Goal: Task Accomplishment & Management: Manage account settings

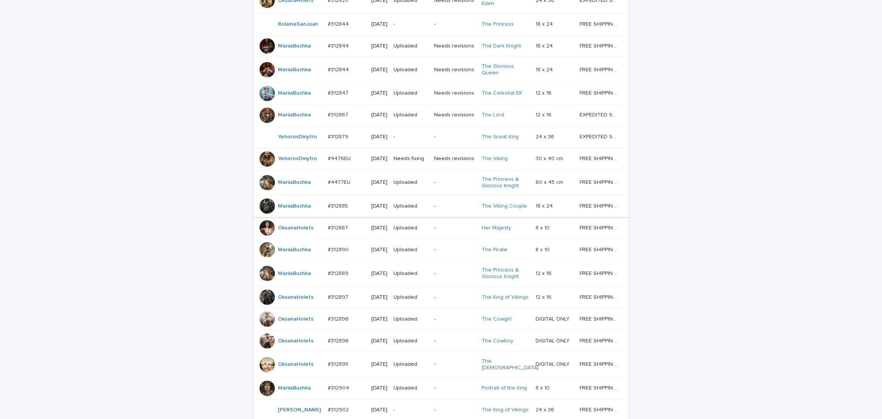
scroll to position [288, 0]
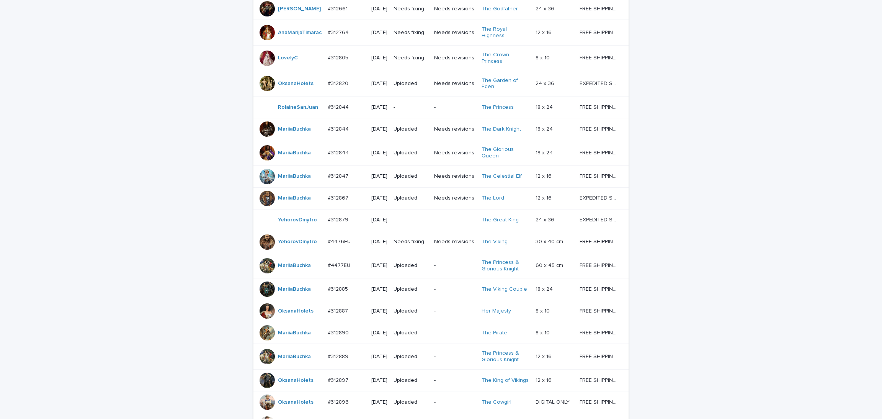
click at [412, 111] on td "-" at bounding box center [411, 108] width 41 height 22
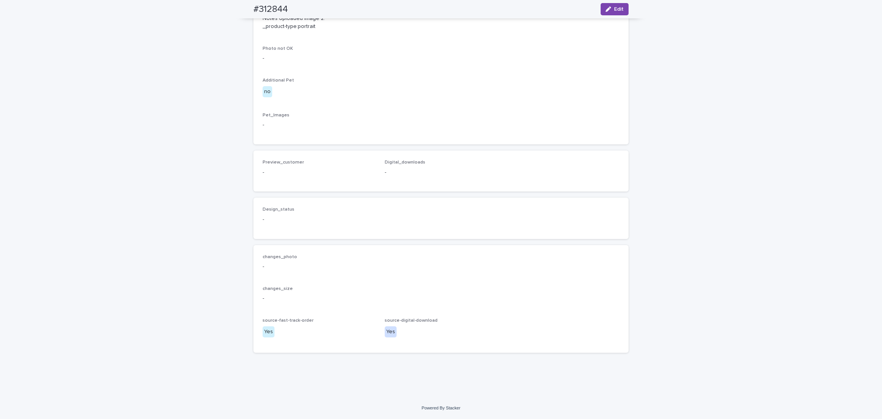
scroll to position [431, 0]
drag, startPoint x: 831, startPoint y: 217, endPoint x: 811, endPoint y: 212, distance: 20.5
click at [831, 216] on div "Loading... Saving… Loading... Saving… #312844 Edit #312844 Edit Sorry, there wa…" at bounding box center [441, 40] width 882 height 713
click at [603, 14] on button "Edit" at bounding box center [615, 9] width 28 height 12
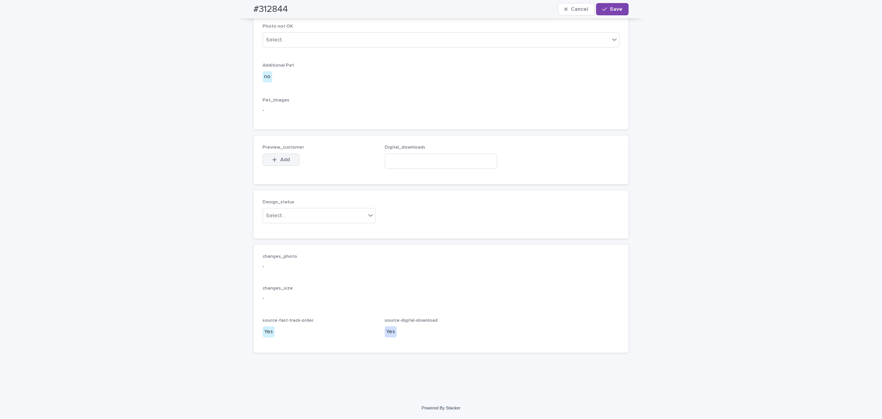
click at [266, 166] on button "Add" at bounding box center [281, 160] width 37 height 12
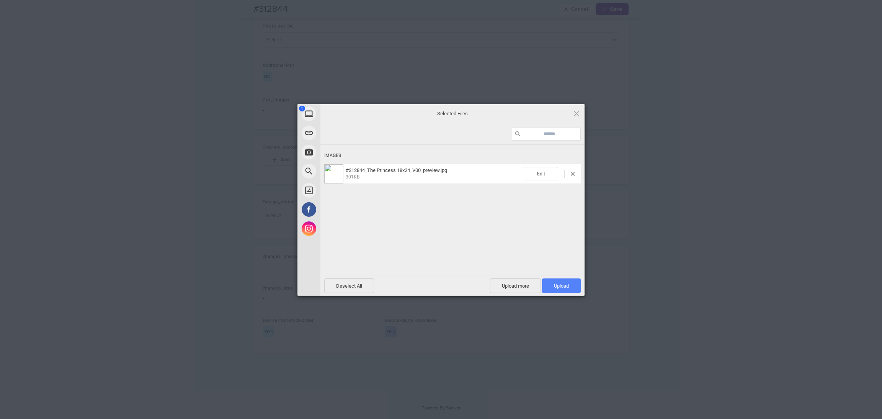
click at [555, 285] on span "Upload 1" at bounding box center [561, 286] width 15 height 6
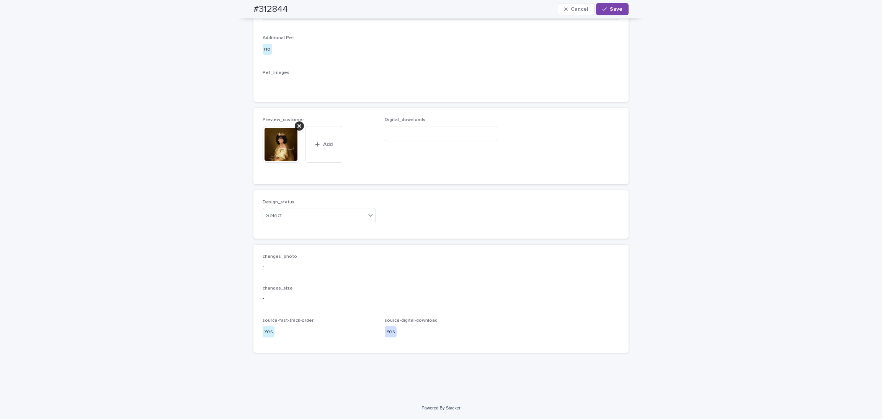
scroll to position [456, 0]
click at [285, 222] on div "Select..." at bounding box center [314, 215] width 103 height 13
click at [289, 263] on div "Needs fixing" at bounding box center [315, 269] width 112 height 13
click at [297, 222] on div "Needs fixing" at bounding box center [309, 215] width 93 height 13
drag, startPoint x: 297, startPoint y: 248, endPoint x: 298, endPoint y: 256, distance: 8.1
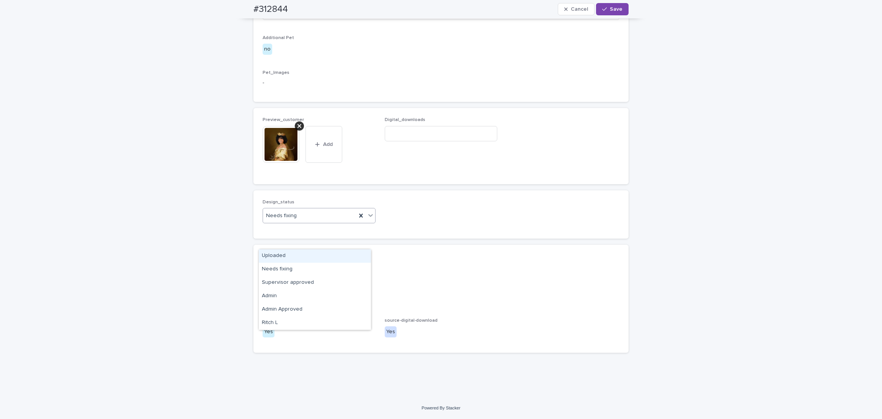
click at [298, 257] on div "Uploaded" at bounding box center [315, 255] width 112 height 13
drag, startPoint x: 414, startPoint y: 147, endPoint x: 408, endPoint y: 165, distance: 19.4
click at [415, 122] on span "Digital_downloads" at bounding box center [405, 120] width 41 height 5
click at [409, 141] on div at bounding box center [441, 133] width 113 height 15
click at [411, 141] on input at bounding box center [441, 133] width 113 height 15
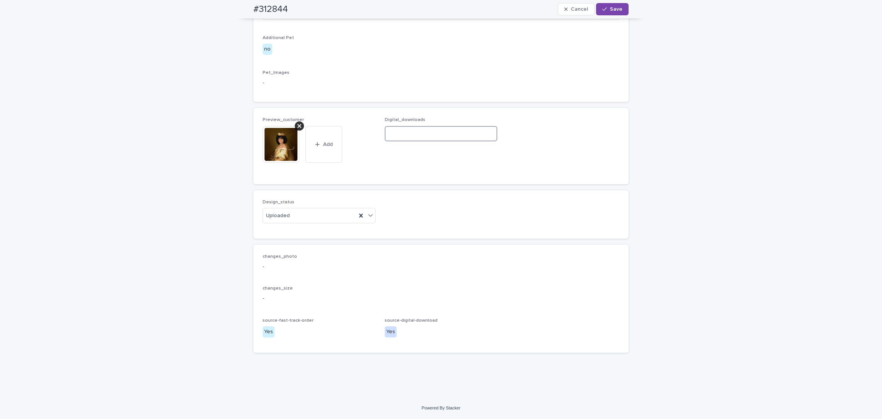
paste input "**********"
type input "**********"
click at [610, 7] on span "Save" at bounding box center [616, 9] width 13 height 5
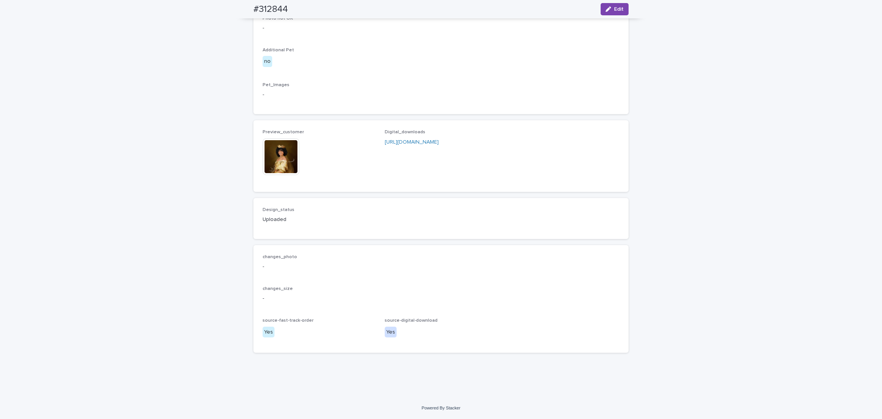
scroll to position [446, 0]
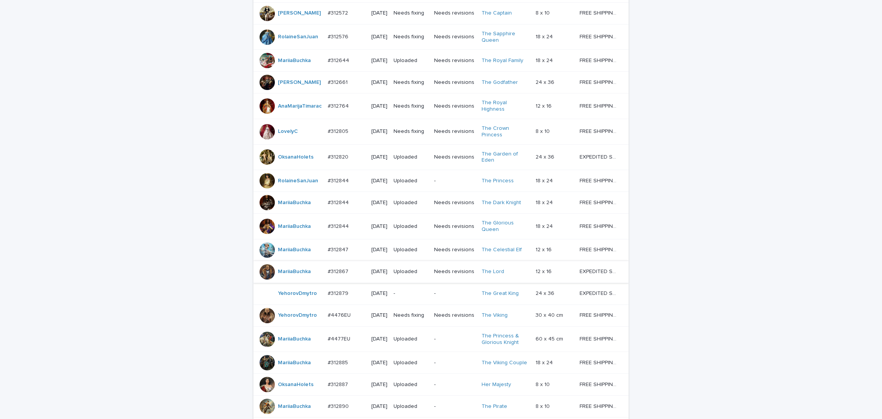
scroll to position [254, 0]
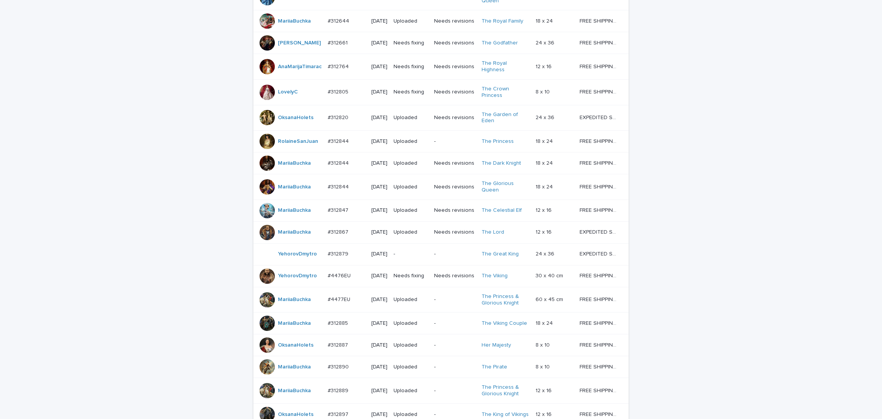
click at [450, 145] on p "-" at bounding box center [454, 141] width 41 height 7
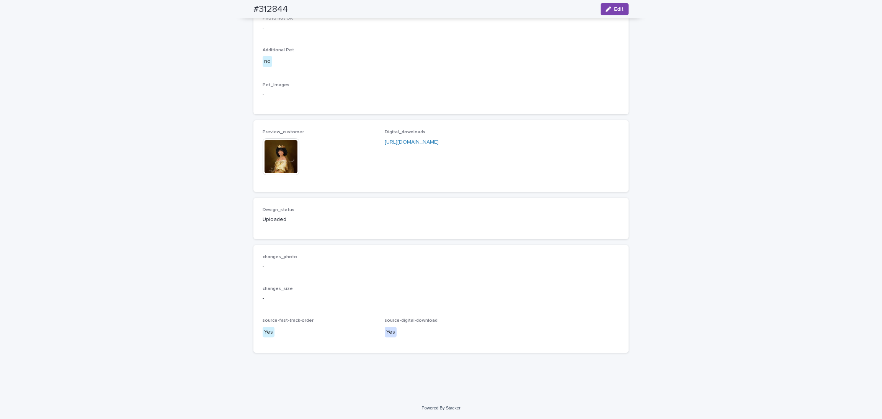
scroll to position [461, 0]
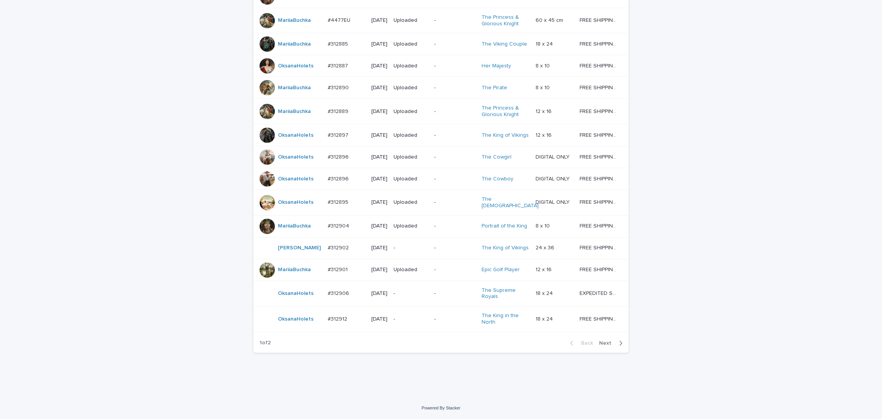
scroll to position [601, 0]
click at [602, 343] on span "Next" at bounding box center [607, 342] width 17 height 5
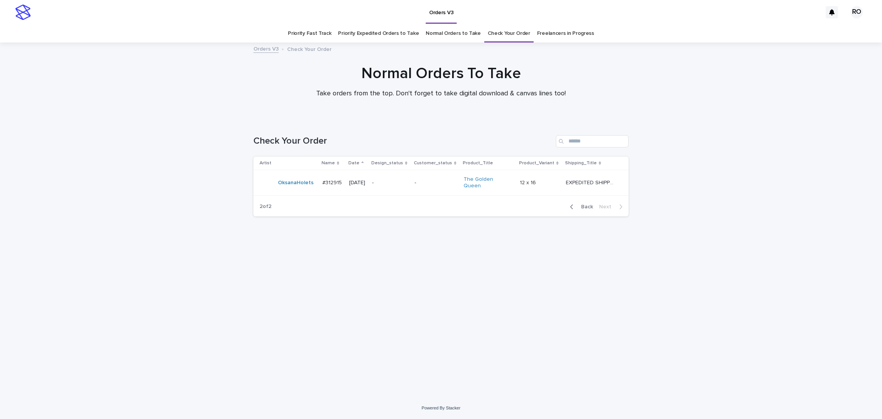
drag, startPoint x: 587, startPoint y: 196, endPoint x: 584, endPoint y: 194, distance: 4.1
click at [587, 197] on div "Back Next" at bounding box center [596, 206] width 65 height 19
click at [587, 205] on span "Back" at bounding box center [585, 206] width 16 height 5
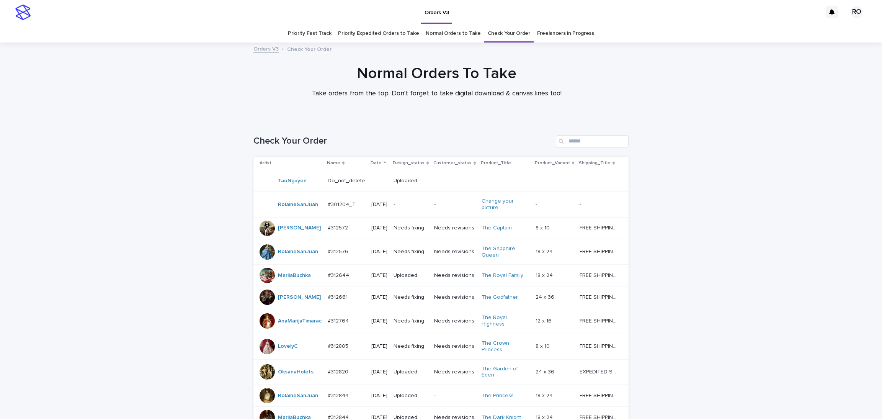
click at [429, 233] on td "Needs fixing" at bounding box center [411, 228] width 41 height 22
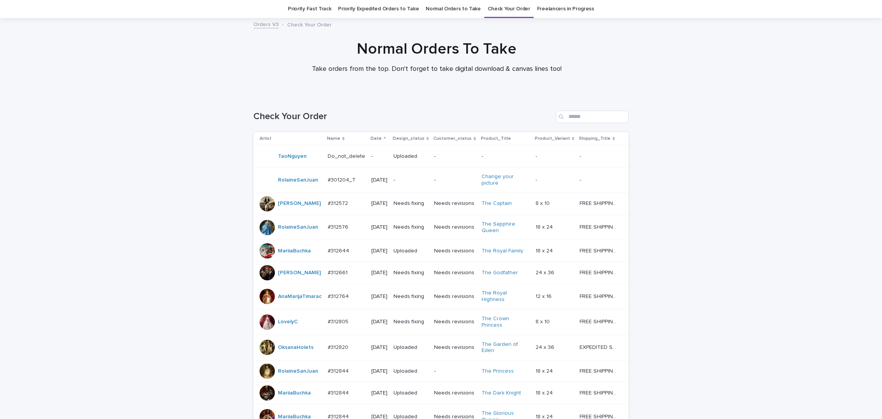
click at [431, 233] on td "Needs revisions" at bounding box center [454, 227] width 47 height 26
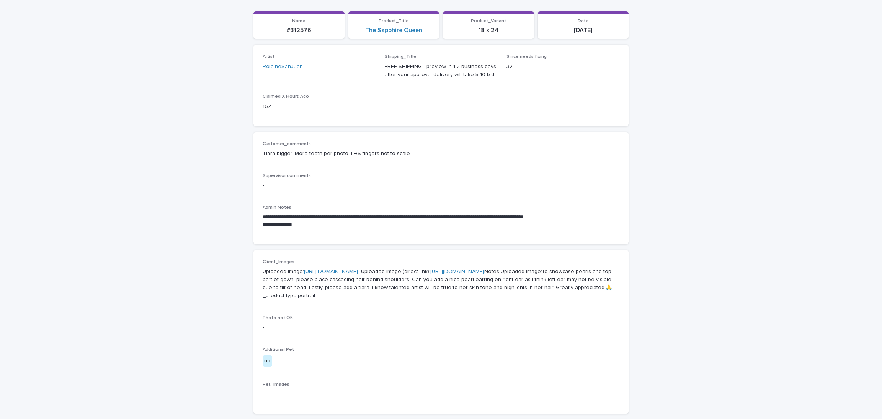
scroll to position [115, 0]
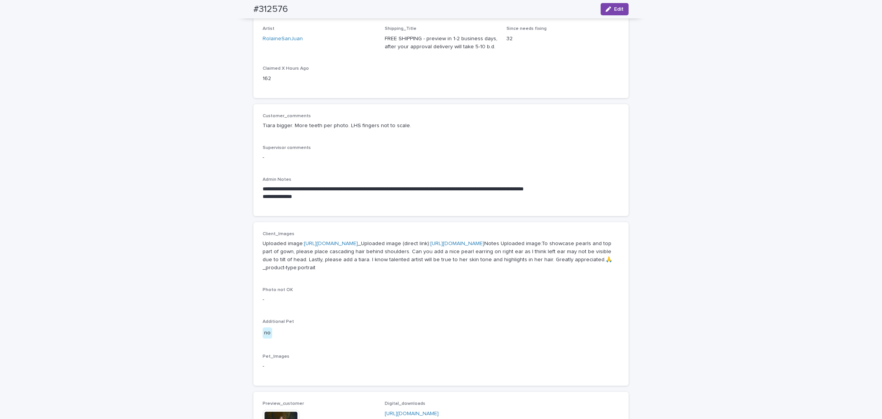
click at [712, 164] on div "**********" at bounding box center [441, 298] width 882 height 741
click at [607, 5] on button "Edit" at bounding box center [615, 9] width 28 height 12
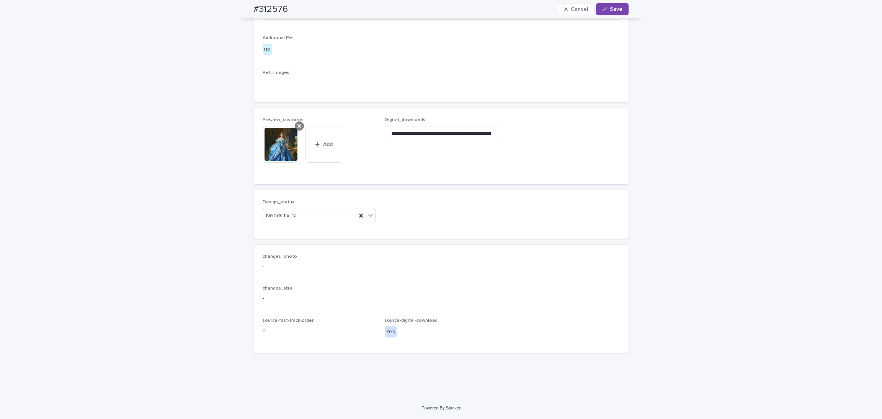
click at [298, 127] on icon at bounding box center [300, 126] width 4 height 4
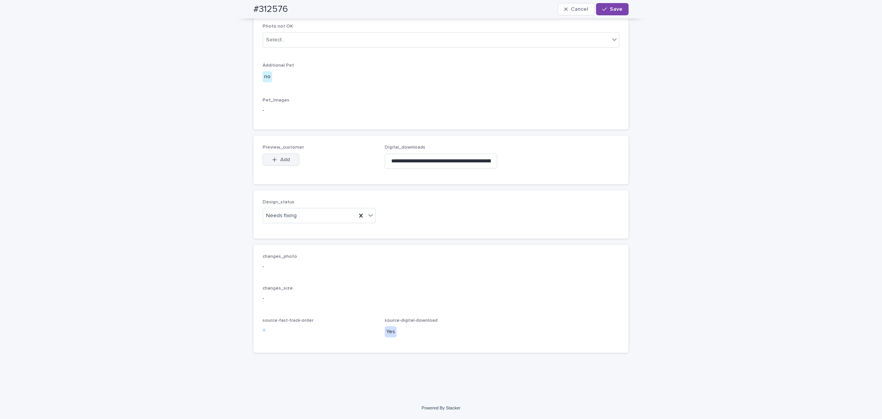
scroll to position [418, 0]
click at [280, 157] on span "Add" at bounding box center [285, 159] width 10 height 5
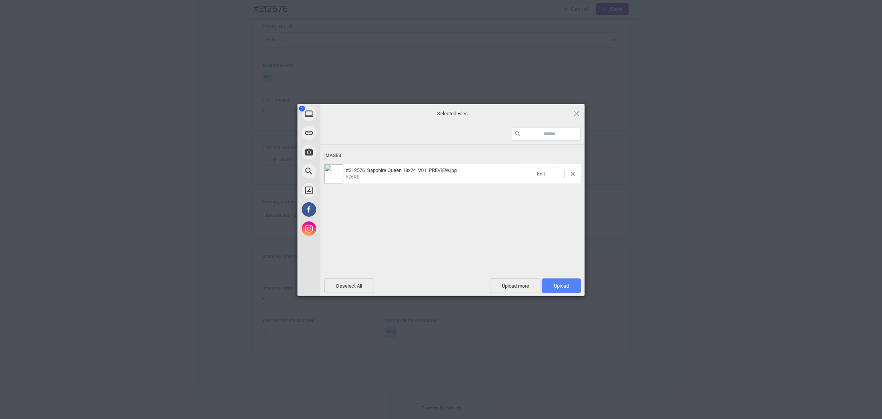
click at [552, 285] on span "Upload 1" at bounding box center [561, 285] width 39 height 15
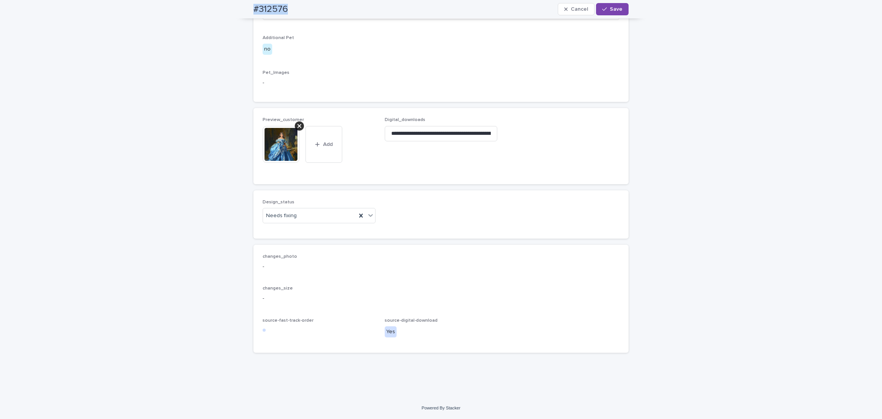
drag, startPoint x: 242, startPoint y: 13, endPoint x: 274, endPoint y: 16, distance: 31.5
click at [318, 5] on div "#312576 Cancel Save" at bounding box center [441, 9] width 412 height 18
copy h2 "#312576"
click at [297, 131] on div at bounding box center [299, 125] width 9 height 9
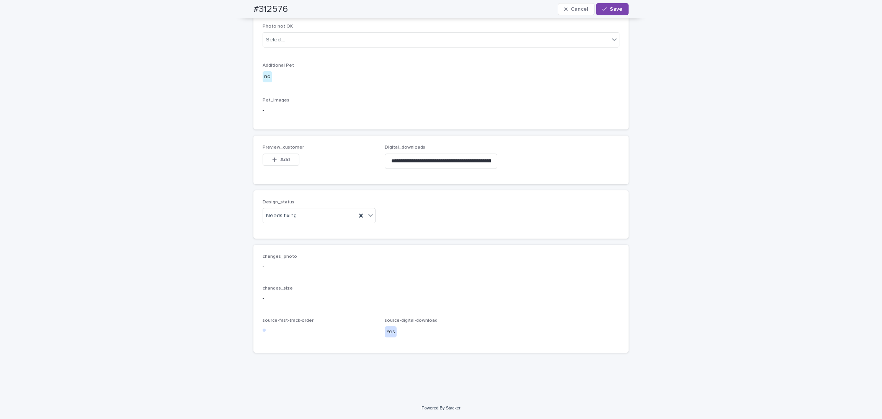
scroll to position [404, 0]
click at [284, 162] on span "Add" at bounding box center [285, 159] width 10 height 5
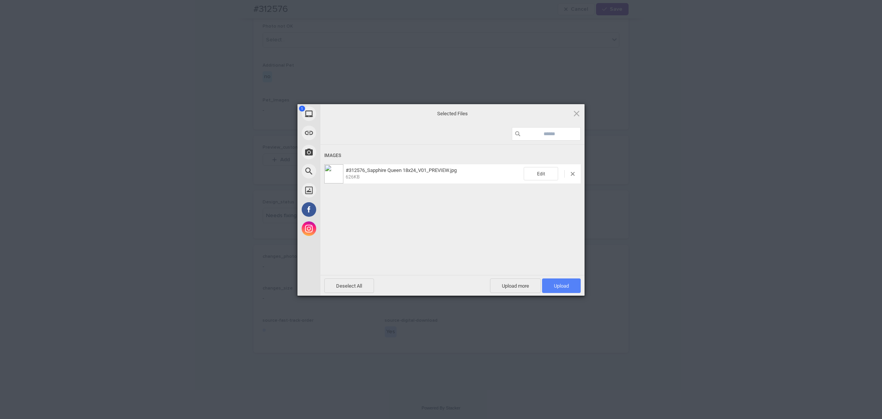
click at [555, 284] on span "Upload 1" at bounding box center [561, 286] width 15 height 6
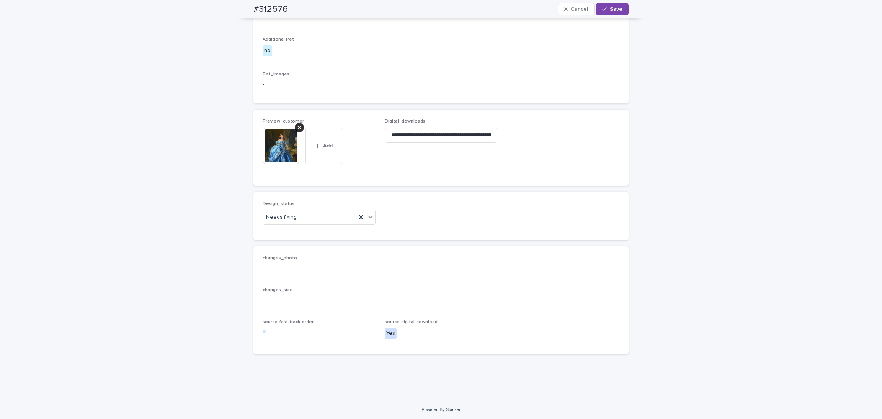
scroll to position [418, 0]
click at [314, 222] on div "Needs fixing" at bounding box center [309, 215] width 93 height 13
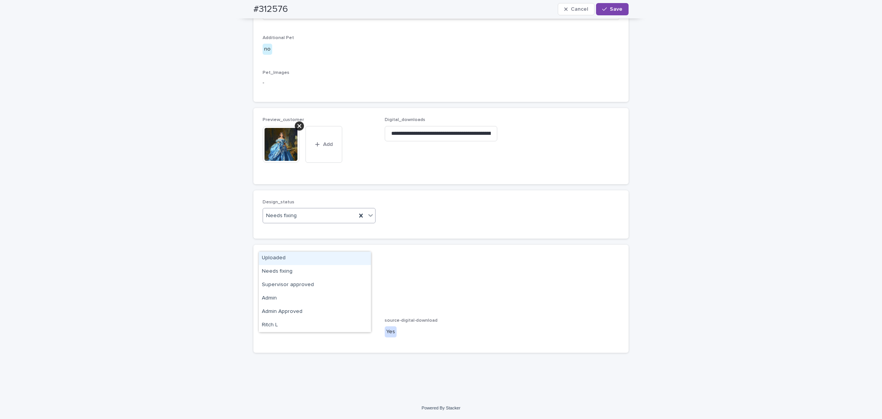
click at [311, 260] on div "Uploaded" at bounding box center [315, 258] width 112 height 13
click at [610, 8] on span "Save" at bounding box center [616, 9] width 13 height 5
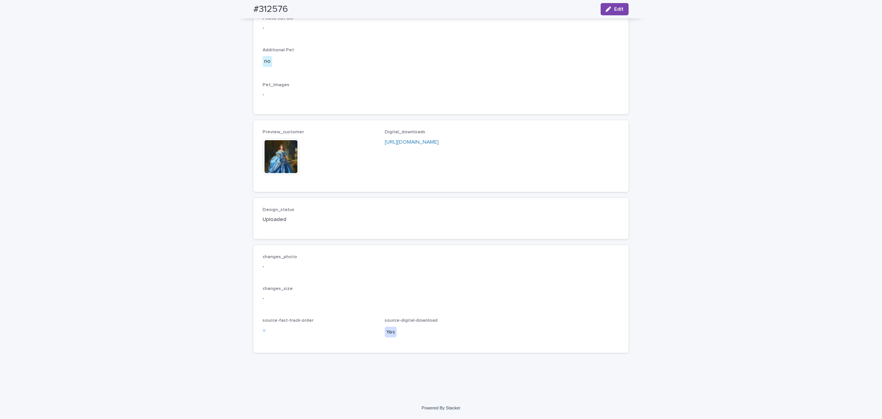
scroll to position [408, 0]
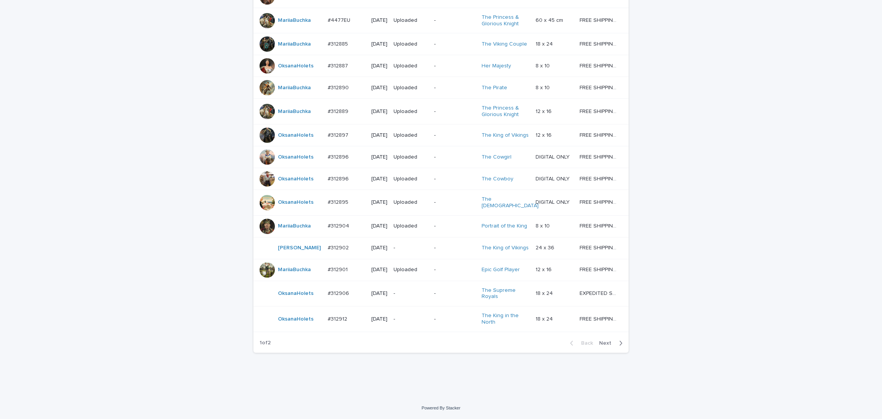
scroll to position [574, 0]
